Goal: Find contact information: Find contact information

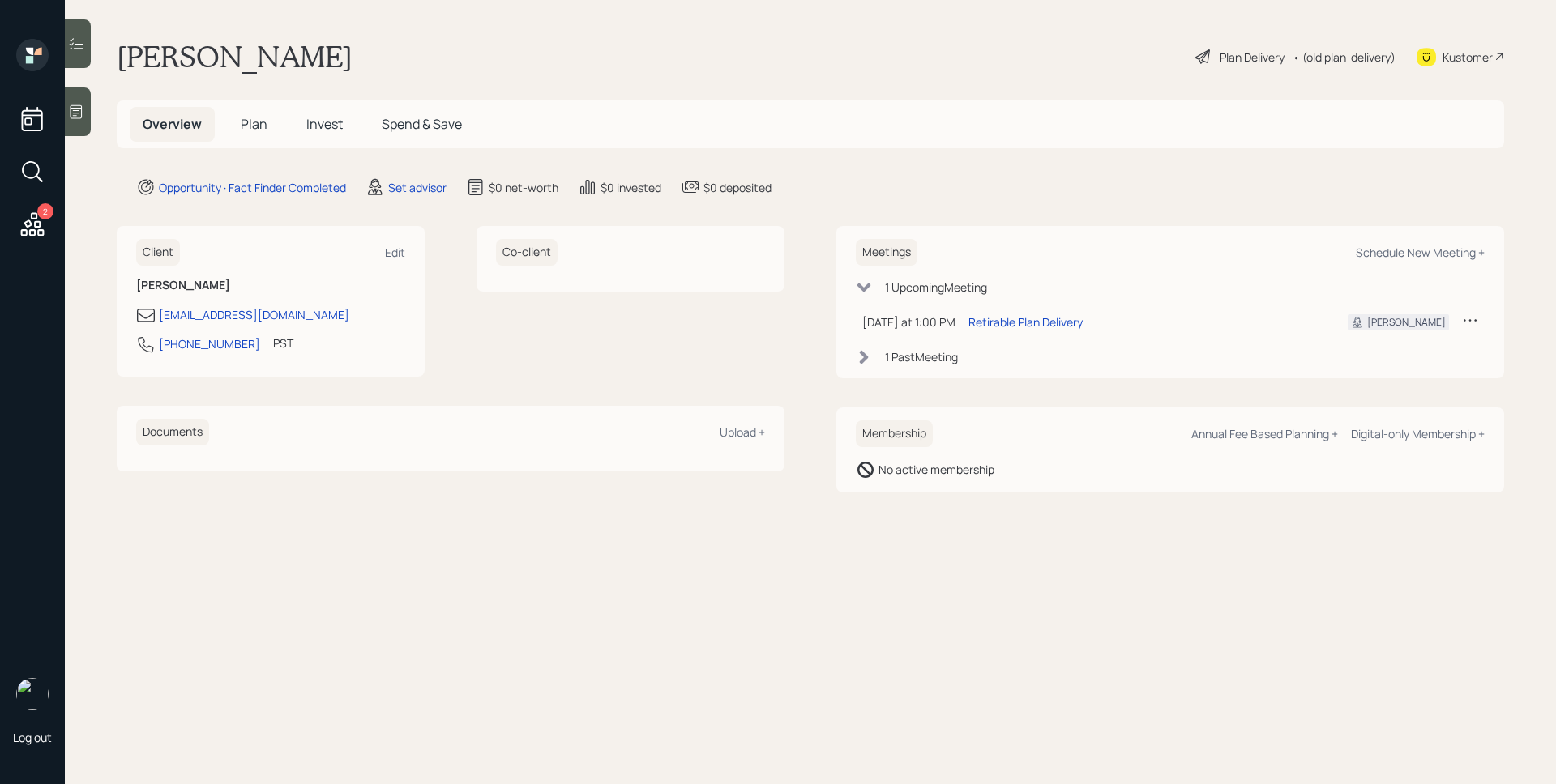
click at [45, 234] on icon at bounding box center [32, 224] width 29 height 29
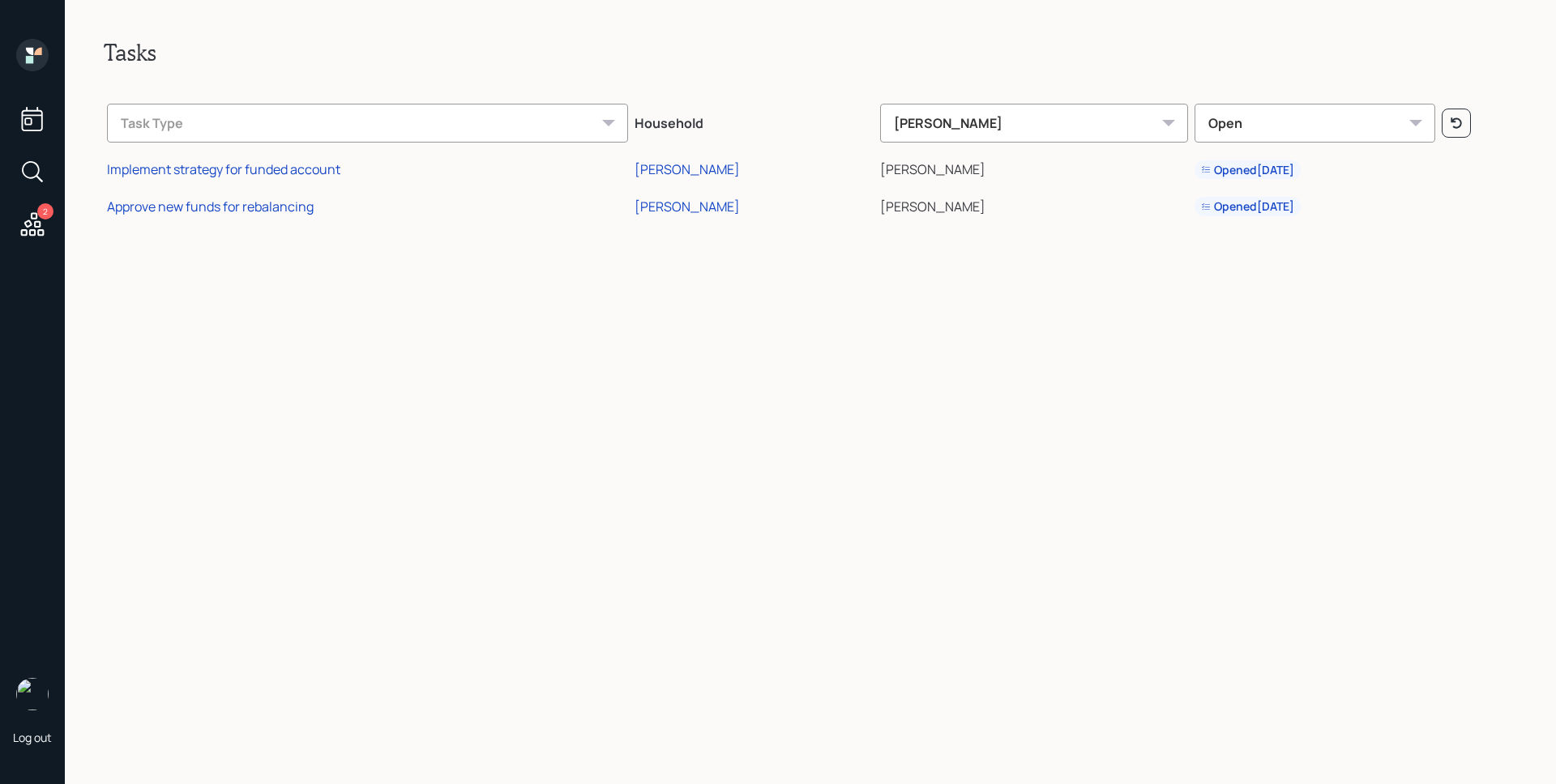
click at [32, 68] on icon at bounding box center [32, 55] width 32 height 32
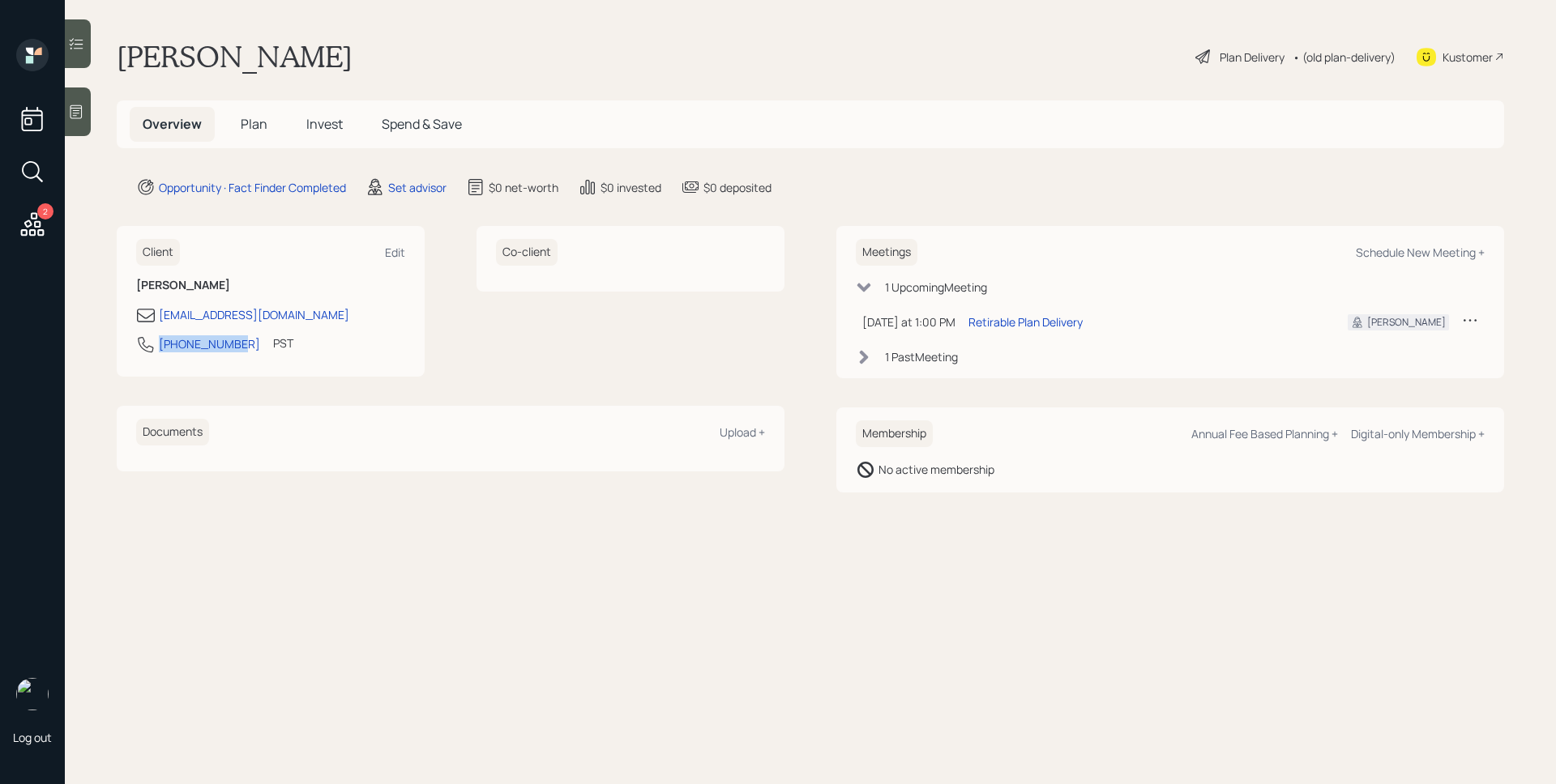
drag, startPoint x: 230, startPoint y: 344, endPoint x: 159, endPoint y: 346, distance: 71.0
click at [159, 346] on div "[PHONE_NUMBER]" at bounding box center [198, 344] width 124 height 19
copy div "[PHONE_NUMBER]"
click at [1477, 322] on icon at bounding box center [1471, 320] width 17 height 17
click at [1430, 348] on div "Reschedule" at bounding box center [1419, 351] width 117 height 16
